Goal: Task Accomplishment & Management: Use online tool/utility

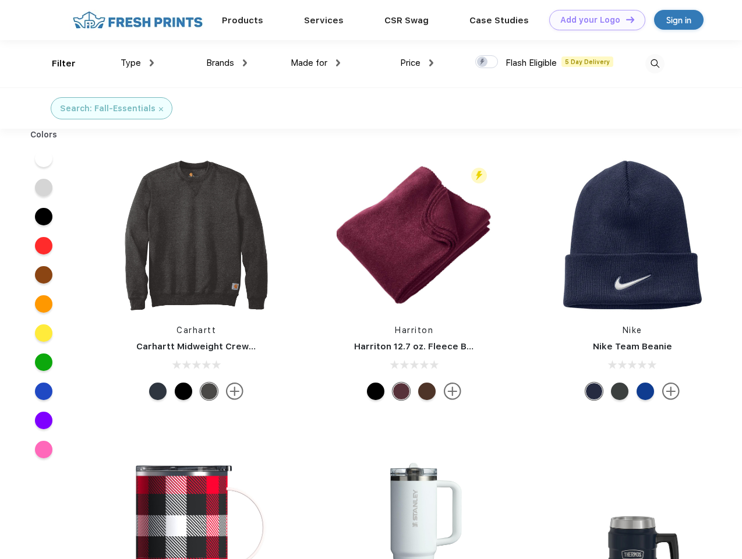
scroll to position [1, 0]
click at [593, 20] on link "Add your Logo Design Tool" at bounding box center [597, 20] width 96 height 20
click at [0, 0] on div "Design Tool" at bounding box center [0, 0] width 0 height 0
click at [625, 19] on link "Add your Logo Design Tool" at bounding box center [597, 20] width 96 height 20
click at [56, 63] on div "Filter" at bounding box center [64, 63] width 24 height 13
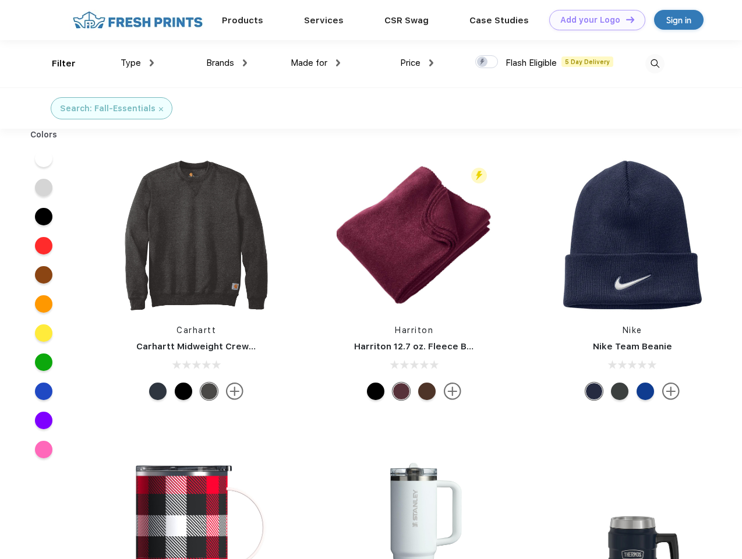
click at [137, 63] on span "Type" at bounding box center [131, 63] width 20 height 10
click at [227, 63] on span "Brands" at bounding box center [220, 63] width 28 height 10
click at [316, 63] on span "Made for" at bounding box center [309, 63] width 37 height 10
click at [417, 63] on span "Price" at bounding box center [410, 63] width 20 height 10
click at [487, 62] on div at bounding box center [486, 61] width 23 height 13
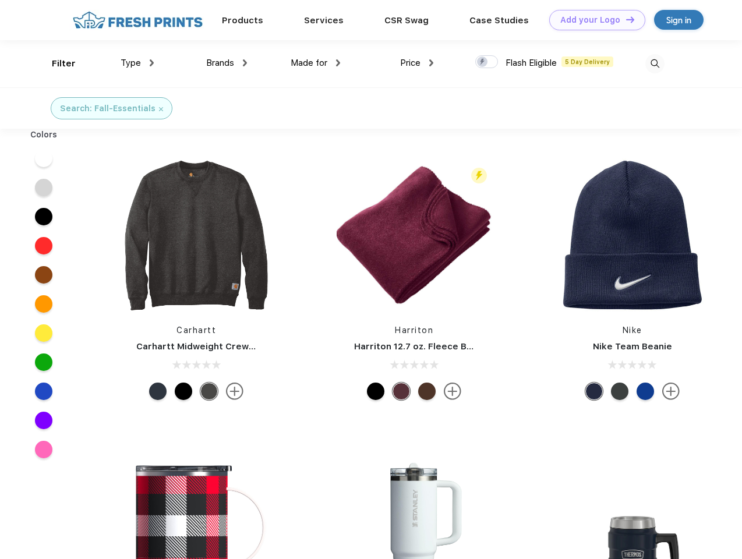
click at [483, 62] on input "checkbox" at bounding box center [479, 59] width 8 height 8
click at [655, 63] on img at bounding box center [654, 63] width 19 height 19
